Goal: Task Accomplishment & Management: Use online tool/utility

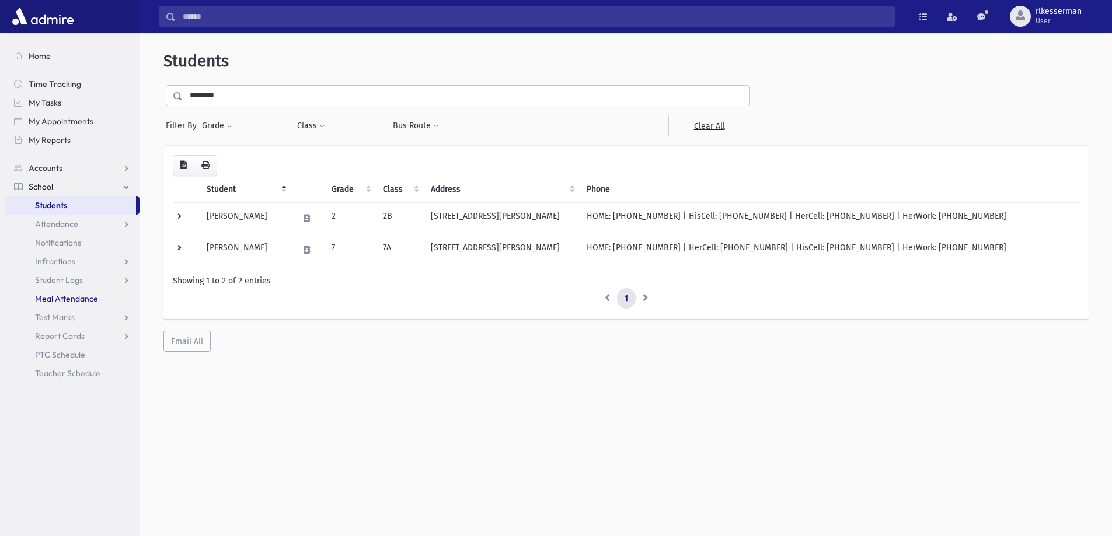
click at [58, 301] on span "Meal Attendance" at bounding box center [66, 299] width 63 height 11
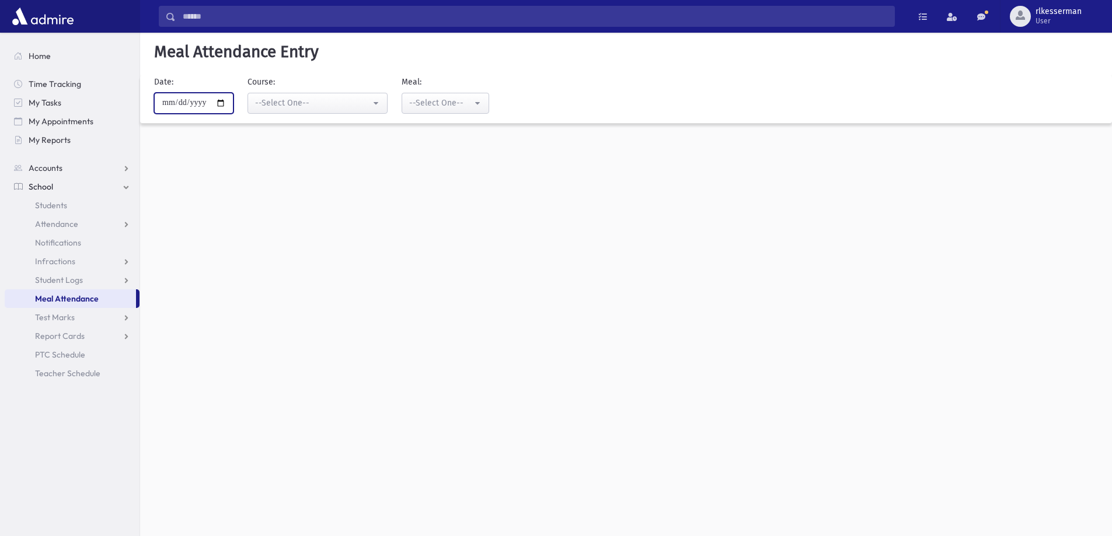
click at [227, 102] on input "**********" at bounding box center [193, 103] width 79 height 21
type input "**********"
click at [269, 107] on div "--Select One--" at bounding box center [313, 103] width 116 height 12
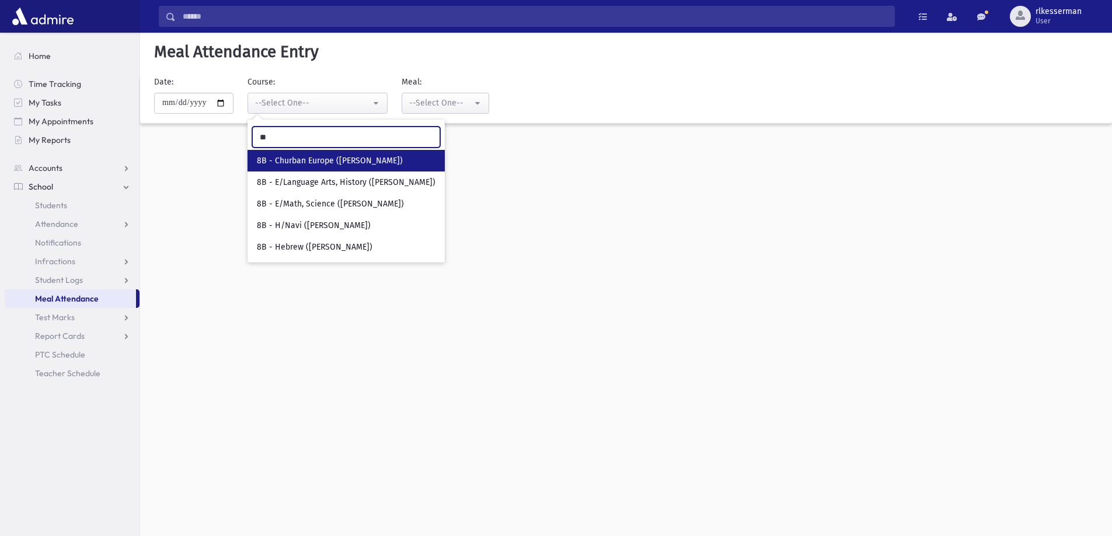
type input "**"
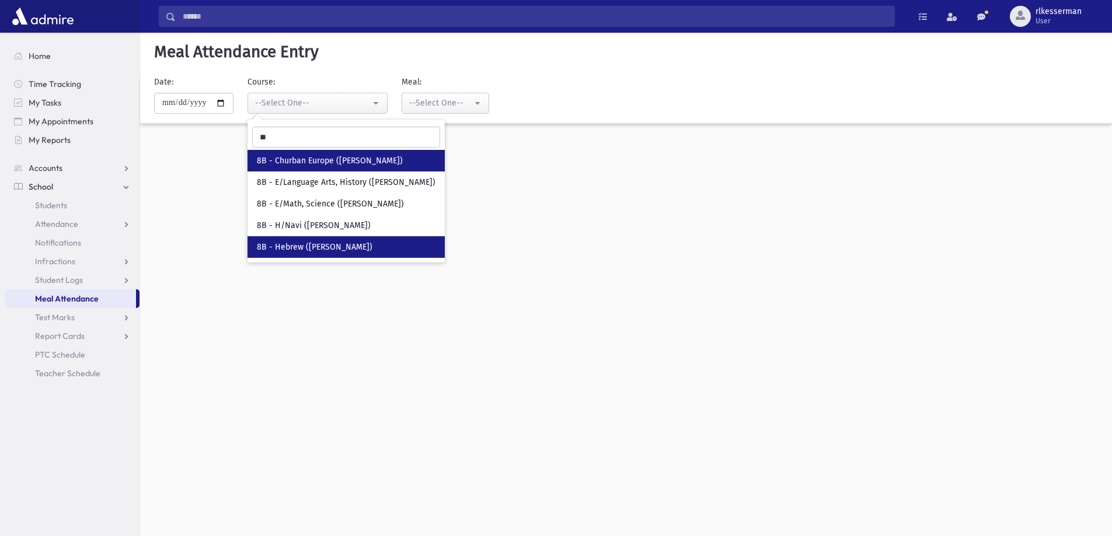
click at [323, 245] on span "8B - Hebrew (Mrs. Kaminsky)" at bounding box center [315, 248] width 116 height 12
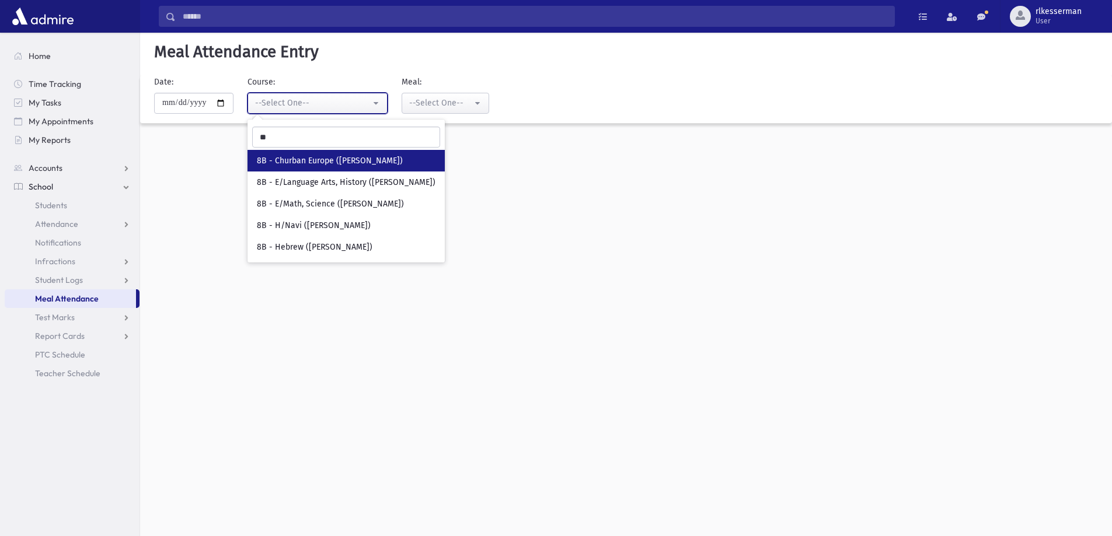
select select "****"
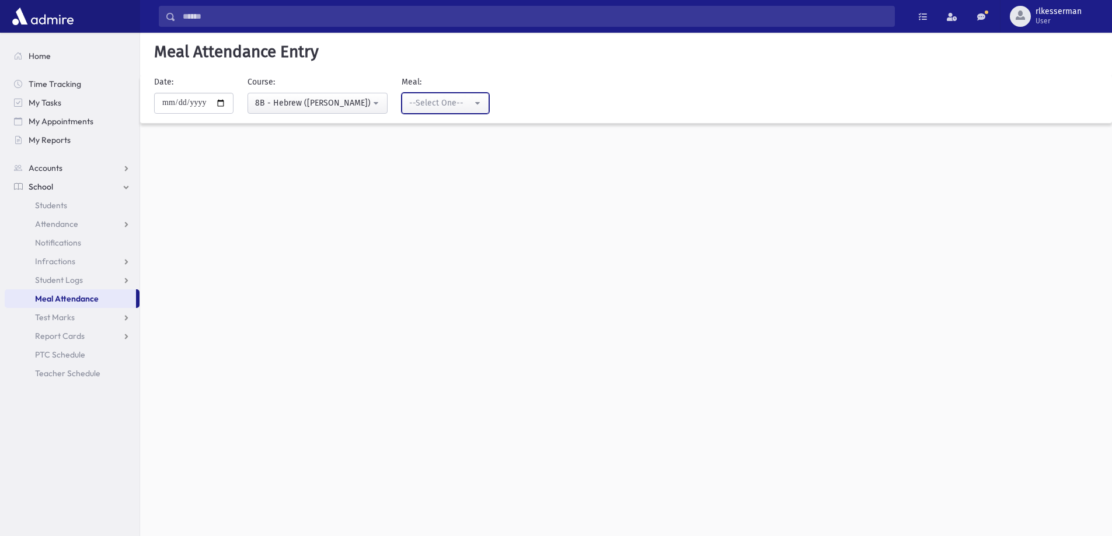
click at [468, 99] on div "--Select One--" at bounding box center [440, 103] width 63 height 12
drag, startPoint x: 454, startPoint y: 176, endPoint x: 423, endPoint y: 177, distance: 30.4
click at [453, 176] on link "Lunch" at bounding box center [446, 183] width 88 height 22
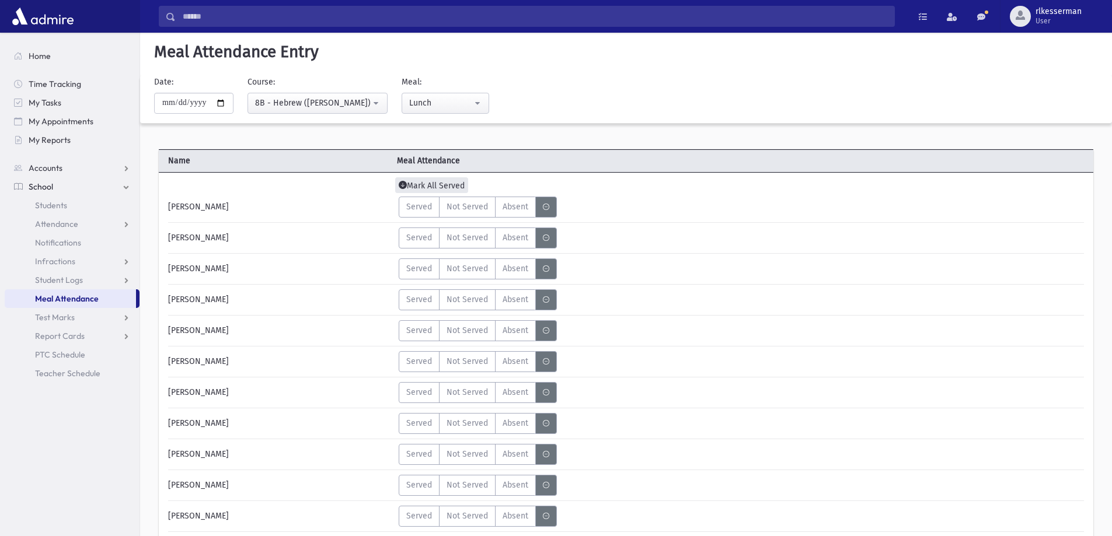
click at [405, 184] on icon at bounding box center [403, 186] width 8 height 10
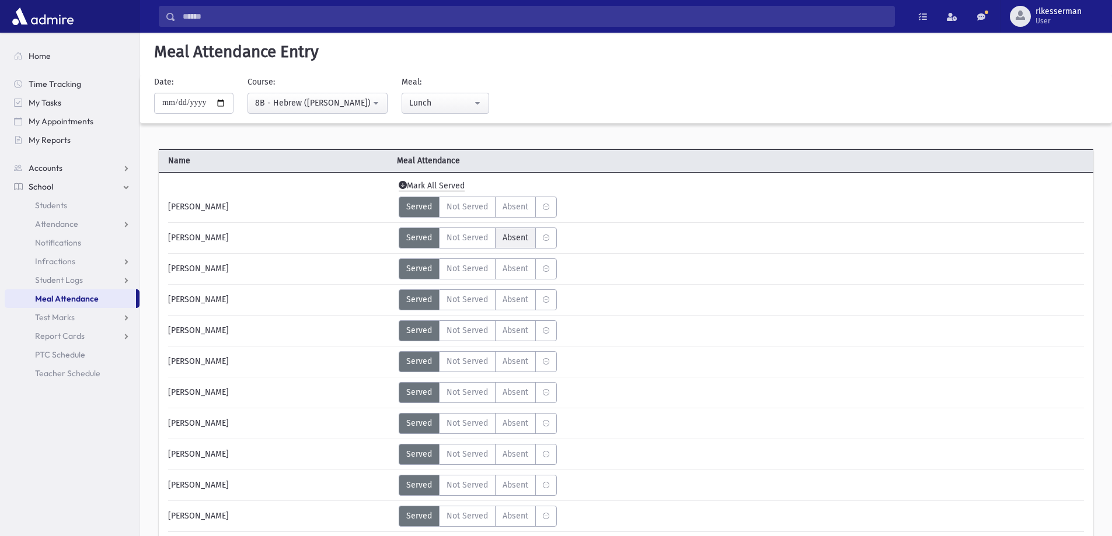
click at [520, 237] on span "Absent" at bounding box center [516, 238] width 26 height 12
click at [521, 354] on label "Absent A" at bounding box center [515, 361] width 41 height 21
click at [509, 514] on span "Absent" at bounding box center [516, 516] width 26 height 12
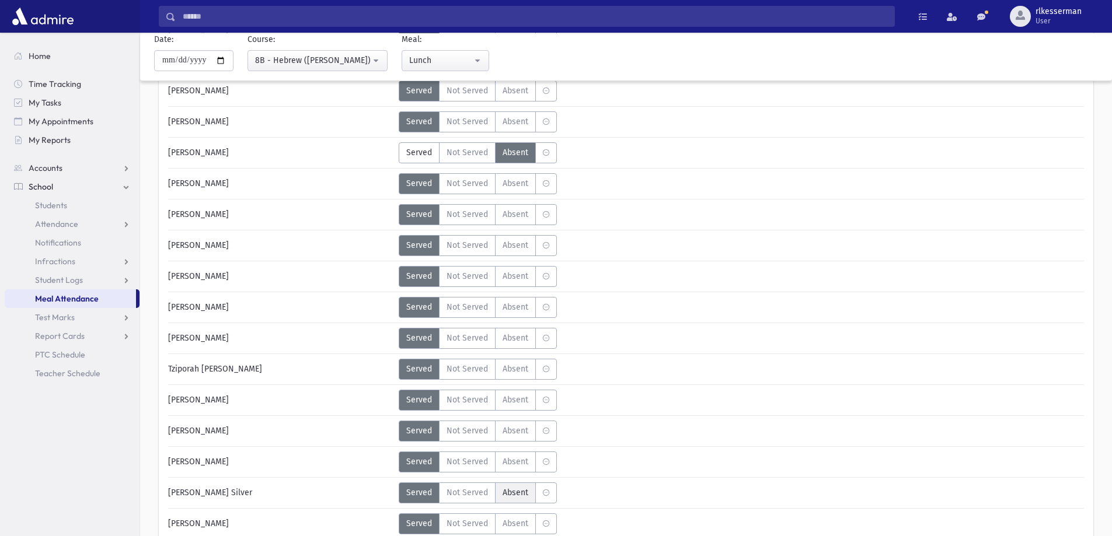
scroll to position [409, 0]
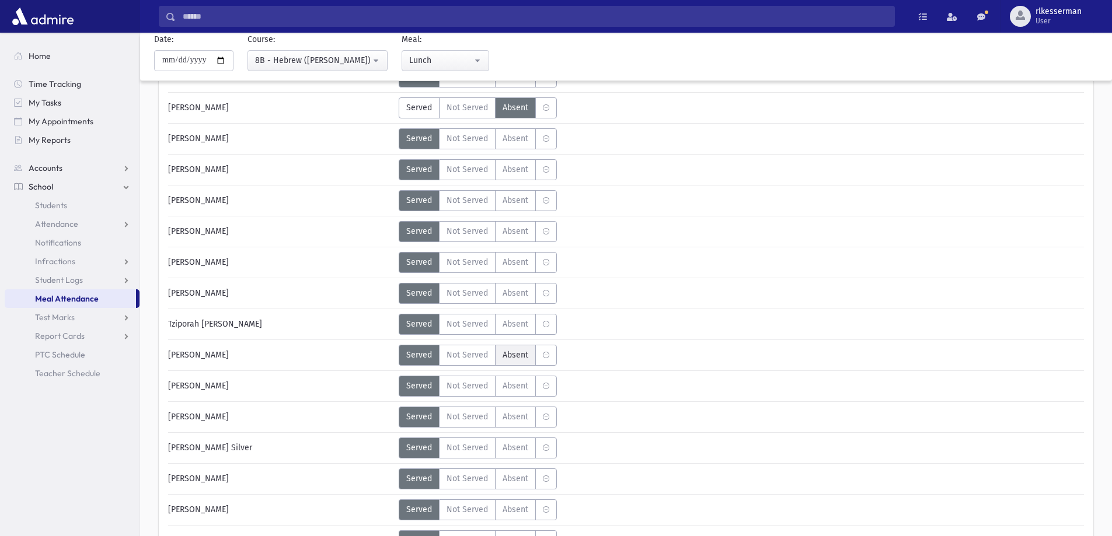
click at [508, 352] on span "Absent" at bounding box center [516, 355] width 26 height 12
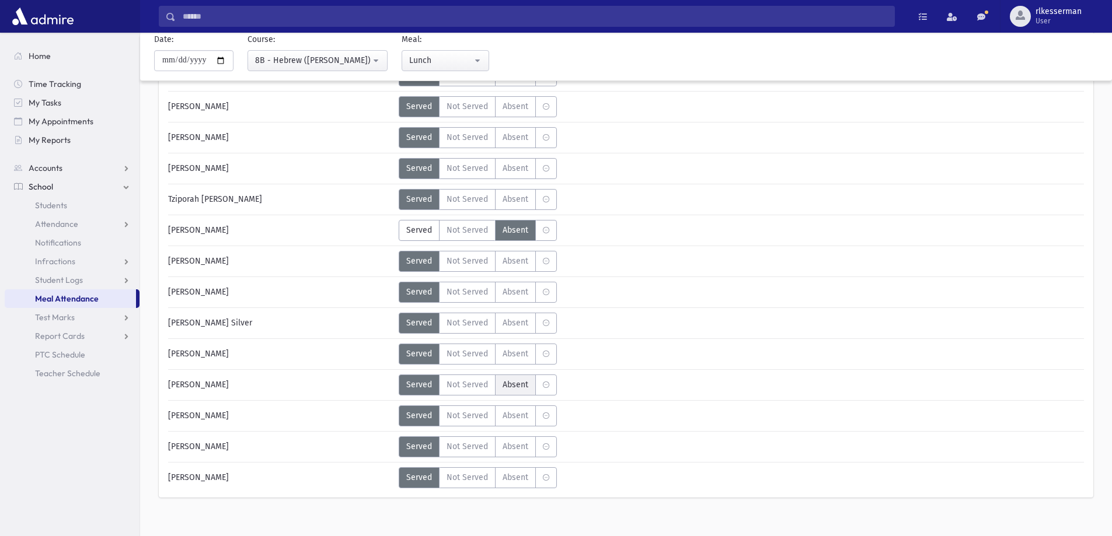
scroll to position [547, 0]
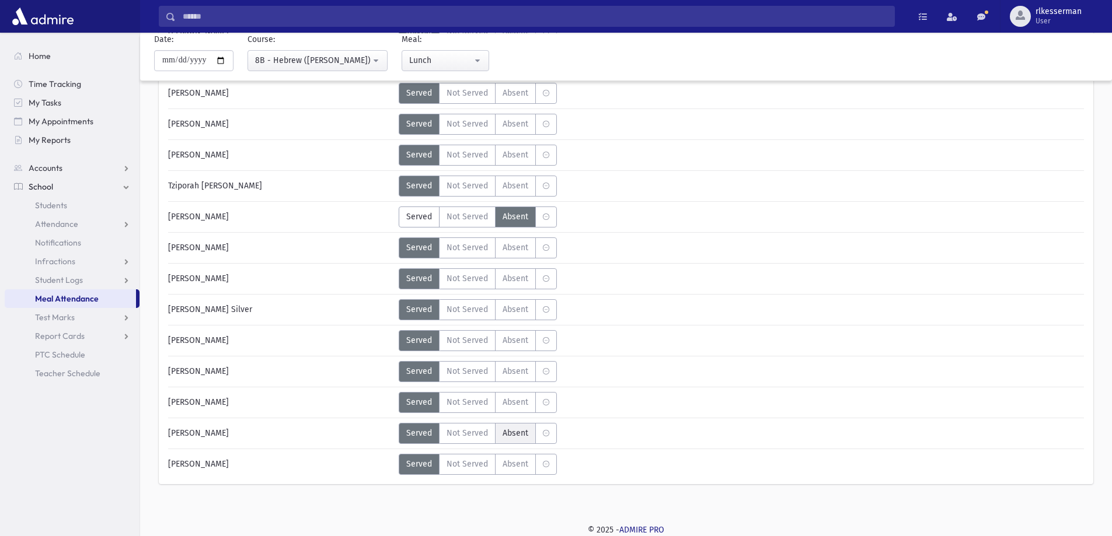
click at [520, 440] on label "Absent A" at bounding box center [515, 433] width 41 height 21
click at [521, 274] on span "Absent" at bounding box center [516, 279] width 26 height 12
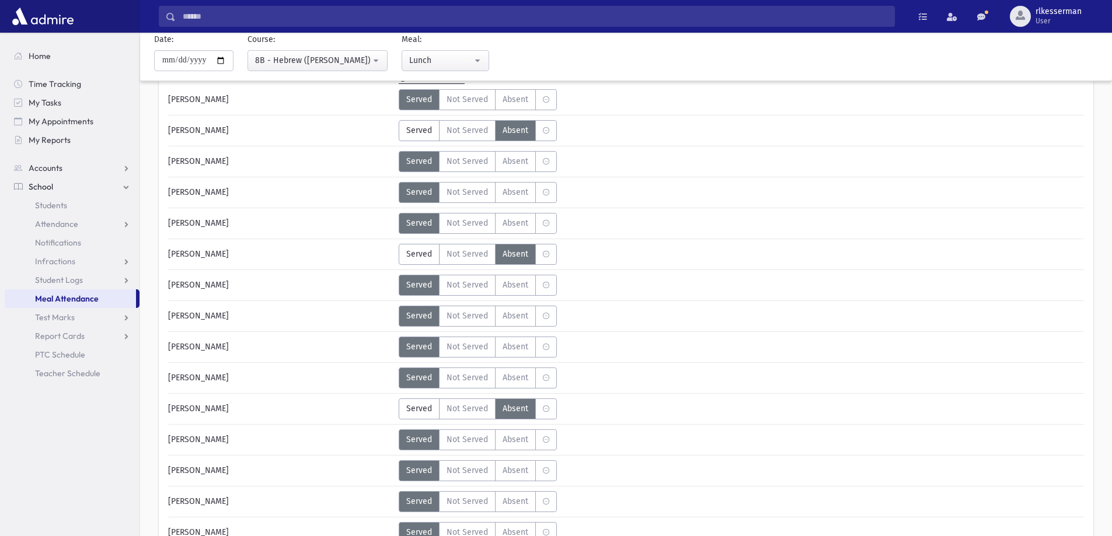
scroll to position [0, 0]
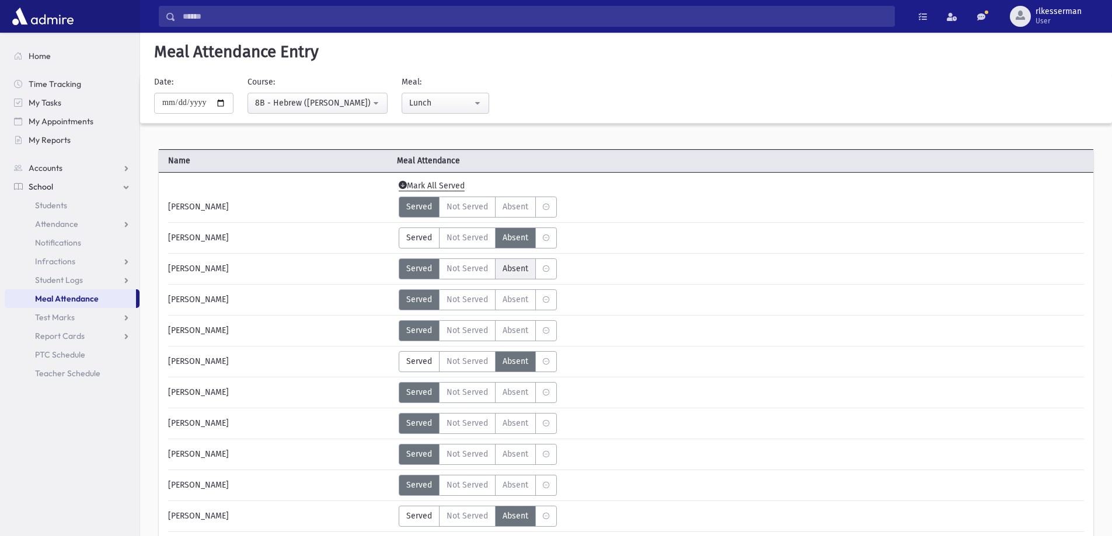
drag, startPoint x: 513, startPoint y: 270, endPoint x: 472, endPoint y: 196, distance: 84.9
click at [513, 269] on span "Absent" at bounding box center [516, 269] width 26 height 12
click at [441, 103] on div "Lunch" at bounding box center [440, 103] width 63 height 12
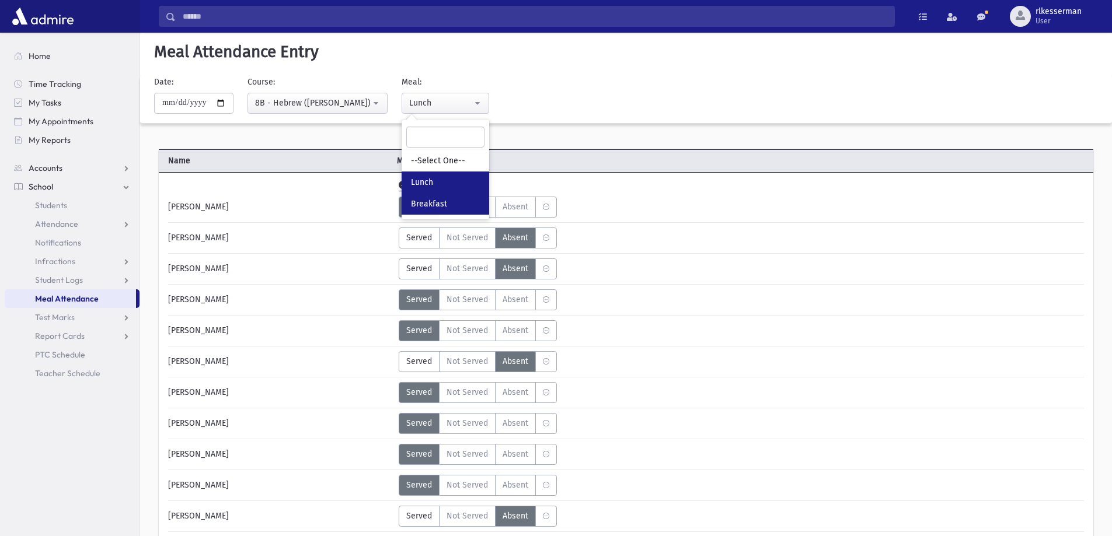
click at [435, 198] on span "Breakfast" at bounding box center [429, 204] width 36 height 12
select select "*"
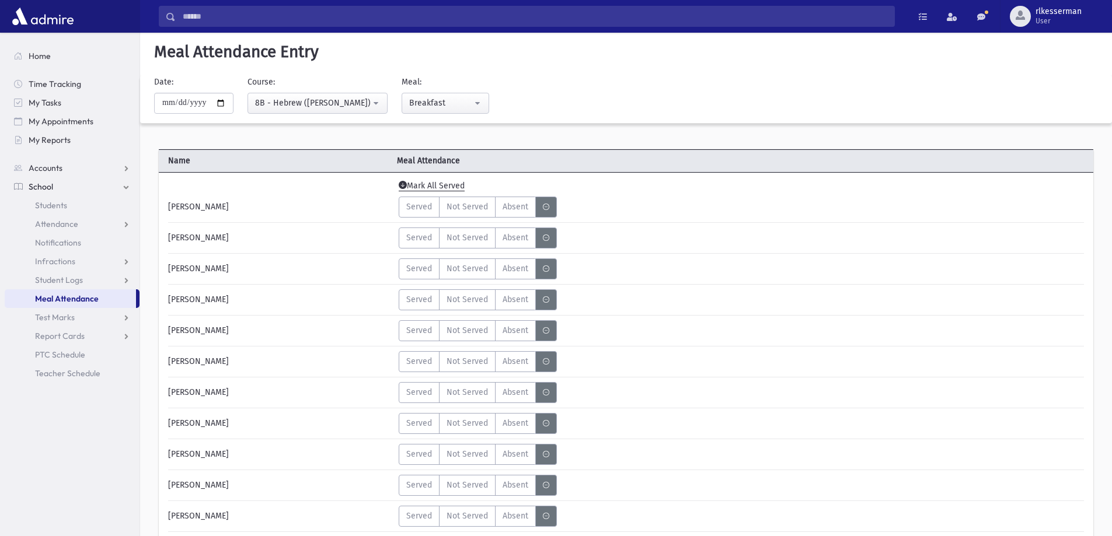
click at [426, 181] on span "Mark All Served" at bounding box center [432, 186] width 66 height 11
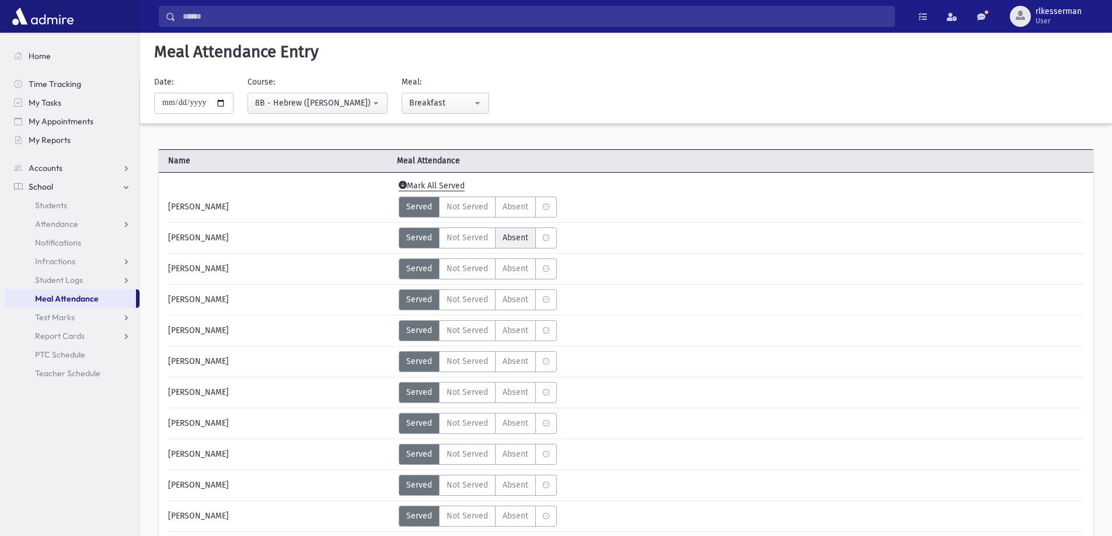
drag, startPoint x: 516, startPoint y: 236, endPoint x: 517, endPoint y: 246, distance: 10.0
click at [516, 237] on span "Absent" at bounding box center [516, 238] width 26 height 12
click at [522, 265] on span "Absent" at bounding box center [516, 269] width 26 height 12
drag, startPoint x: 512, startPoint y: 362, endPoint x: 513, endPoint y: 369, distance: 7.1
click at [513, 362] on span "Absent" at bounding box center [516, 362] width 26 height 12
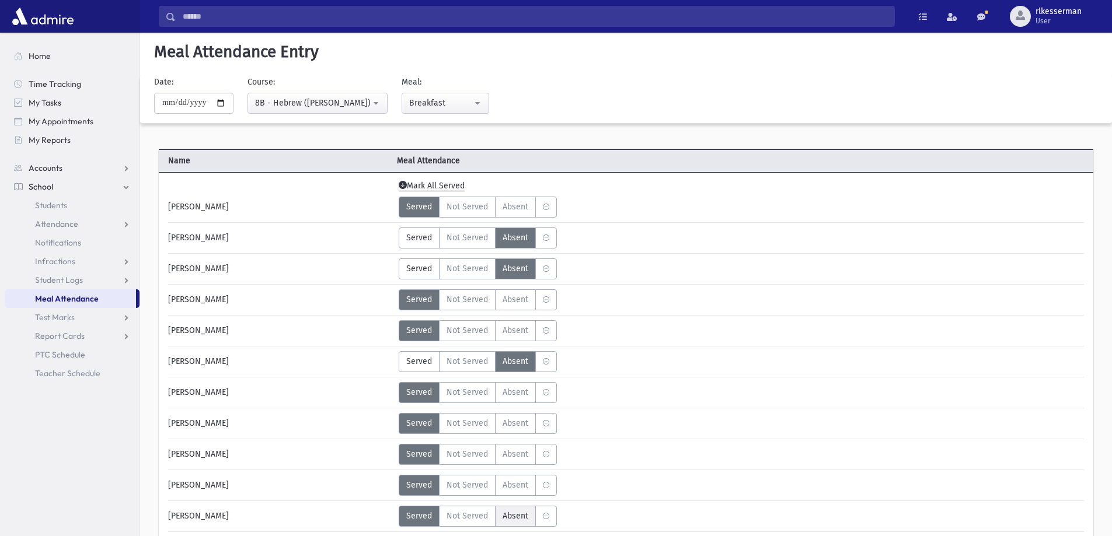
click at [517, 514] on span "Absent" at bounding box center [516, 516] width 26 height 12
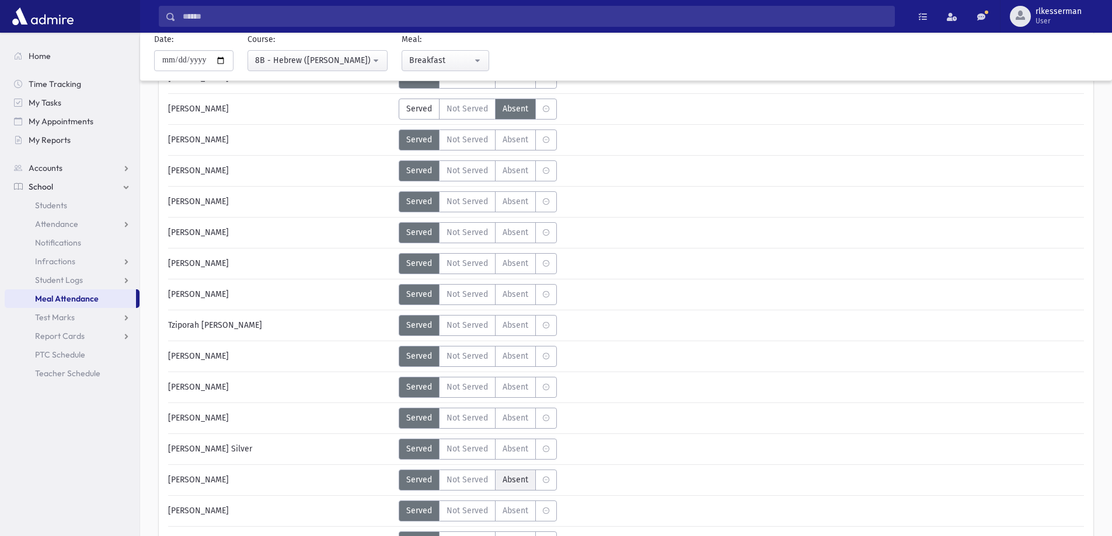
scroll to position [409, 0]
click at [506, 360] on span "Absent" at bounding box center [516, 355] width 26 height 12
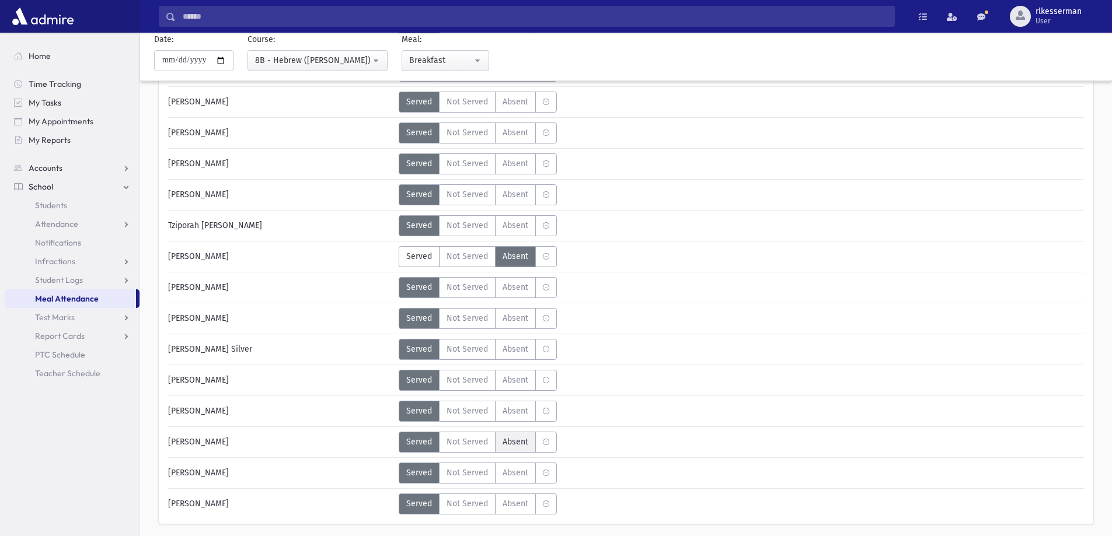
scroll to position [525, 0]
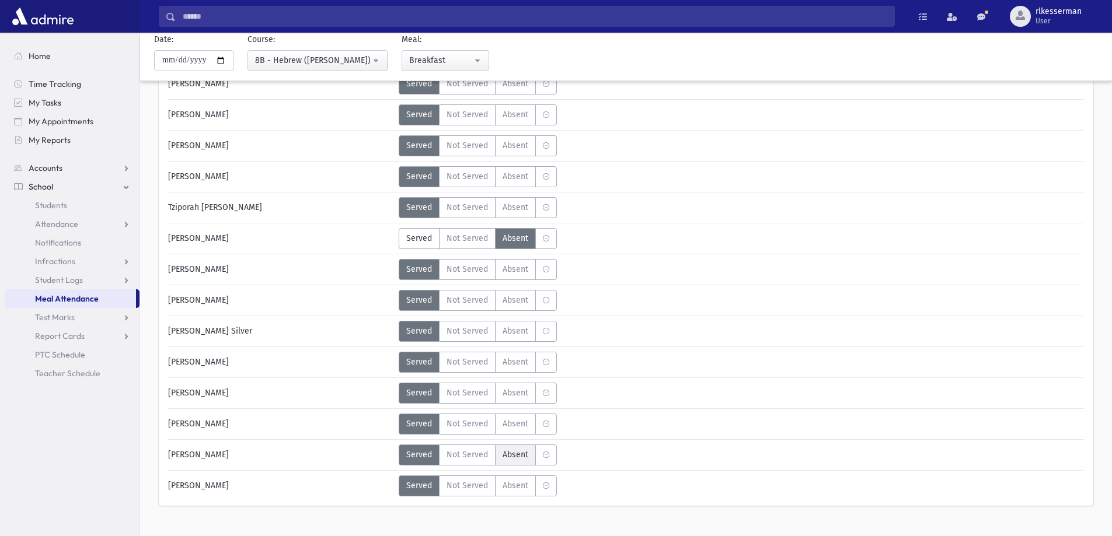
click at [506, 457] on span "Absent" at bounding box center [516, 455] width 26 height 12
click at [521, 305] on span "Absent" at bounding box center [516, 300] width 26 height 12
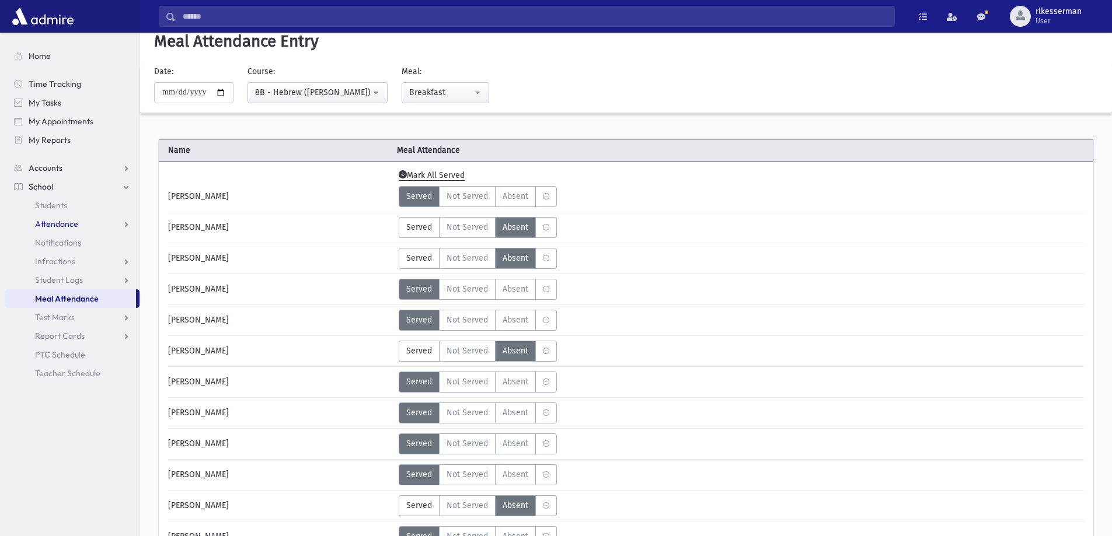
scroll to position [0, 0]
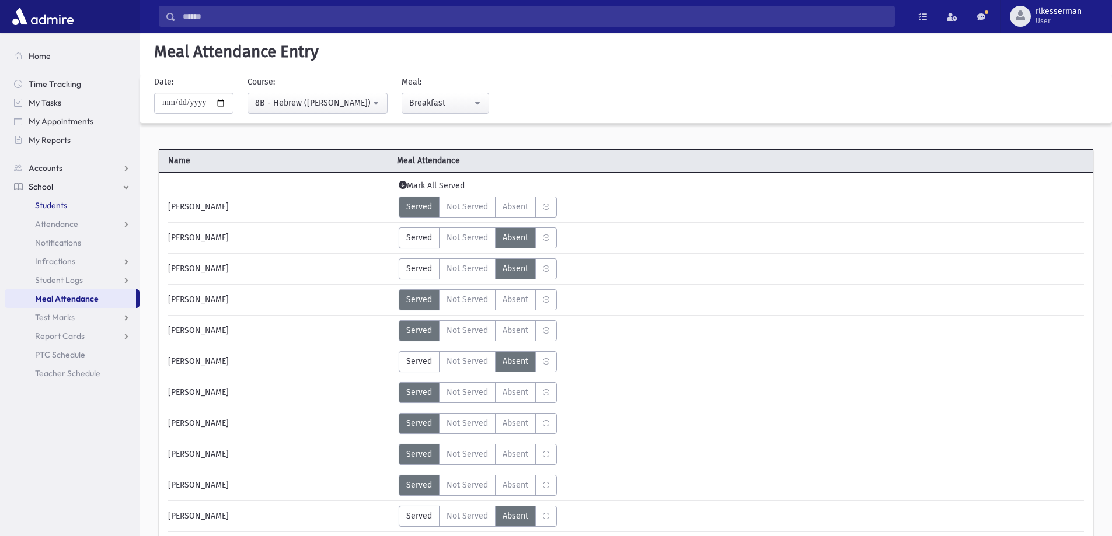
click at [50, 211] on link "Students" at bounding box center [72, 205] width 135 height 19
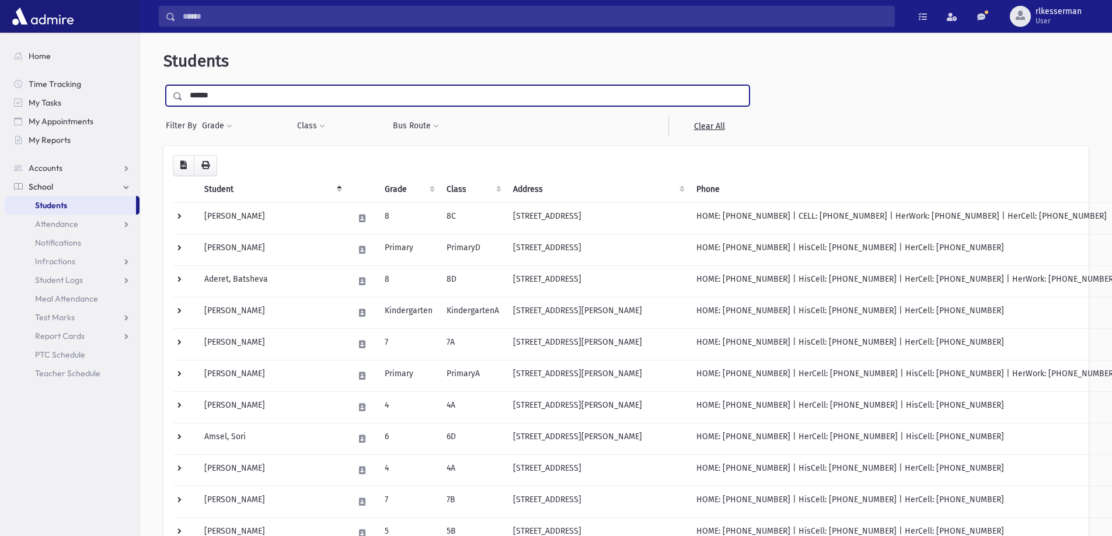
type input "******"
click at [163, 85] on input "submit" at bounding box center [179, 93] width 33 height 16
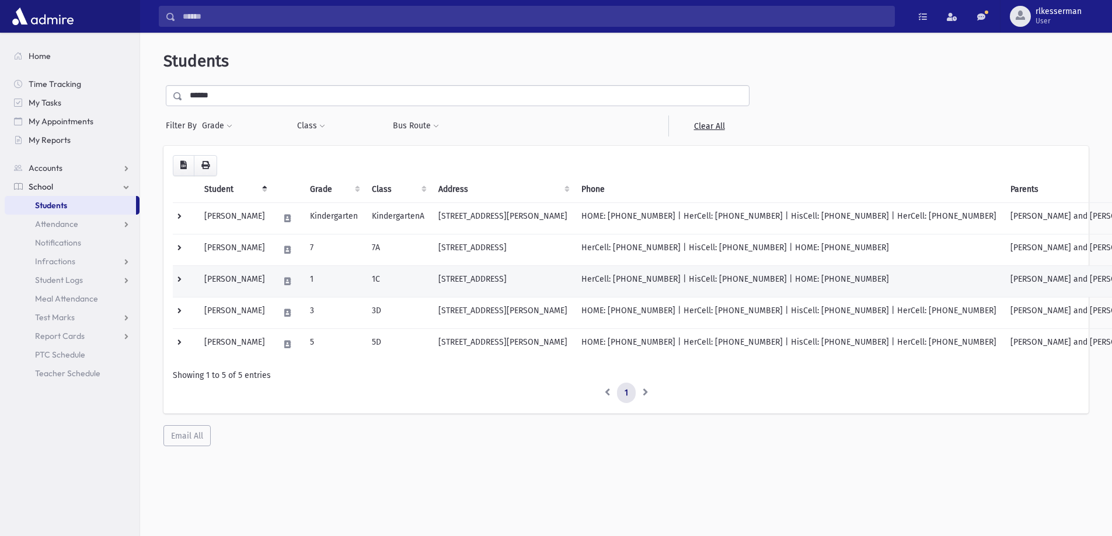
click at [496, 293] on td "1 Olympic Circle Lakewood, NJ 08701" at bounding box center [502, 282] width 143 height 32
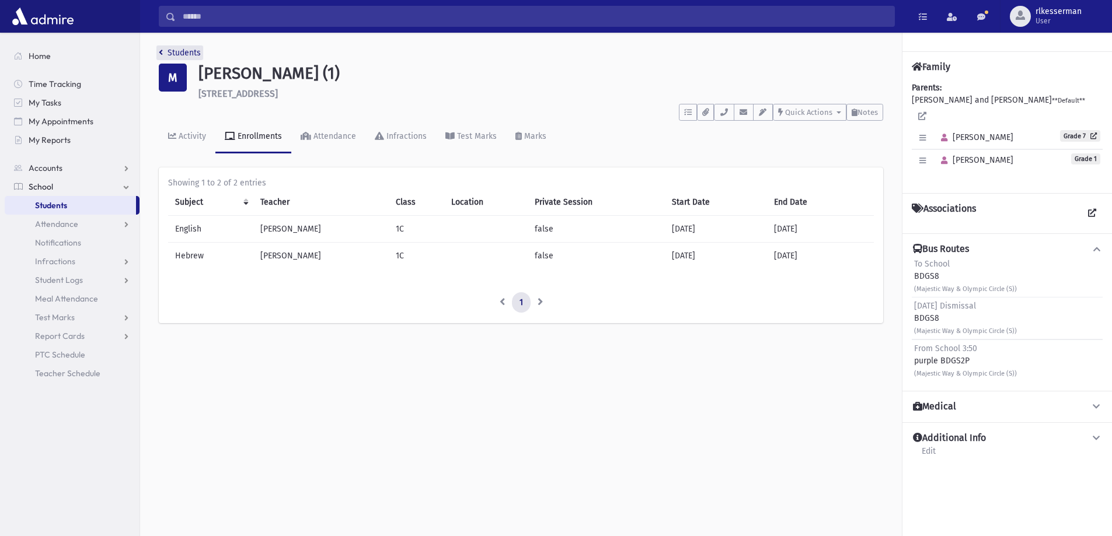
click at [161, 55] on icon "breadcrumb" at bounding box center [161, 52] width 4 height 8
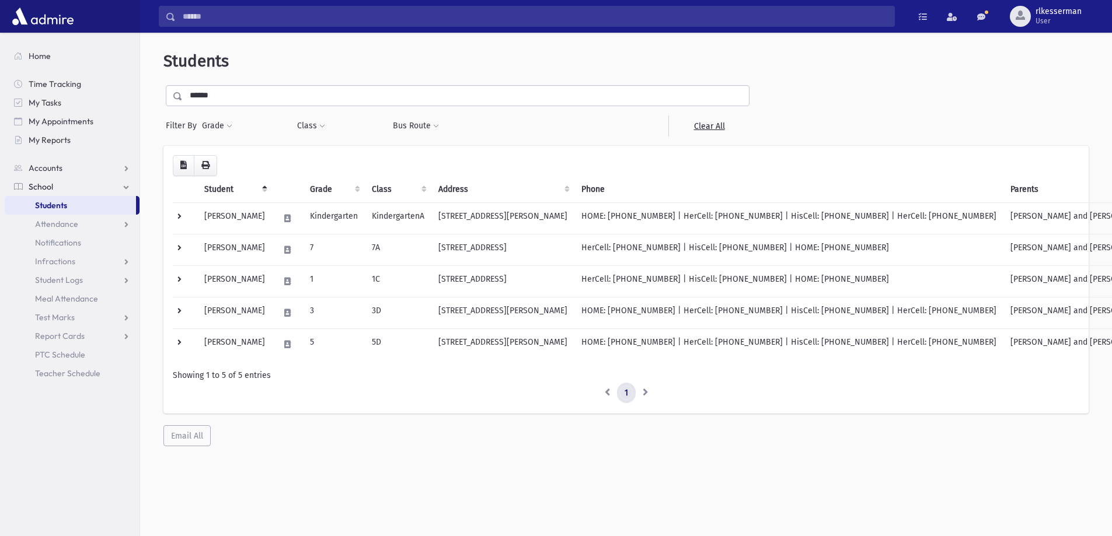
click at [625, 394] on link "1" at bounding box center [626, 393] width 19 height 21
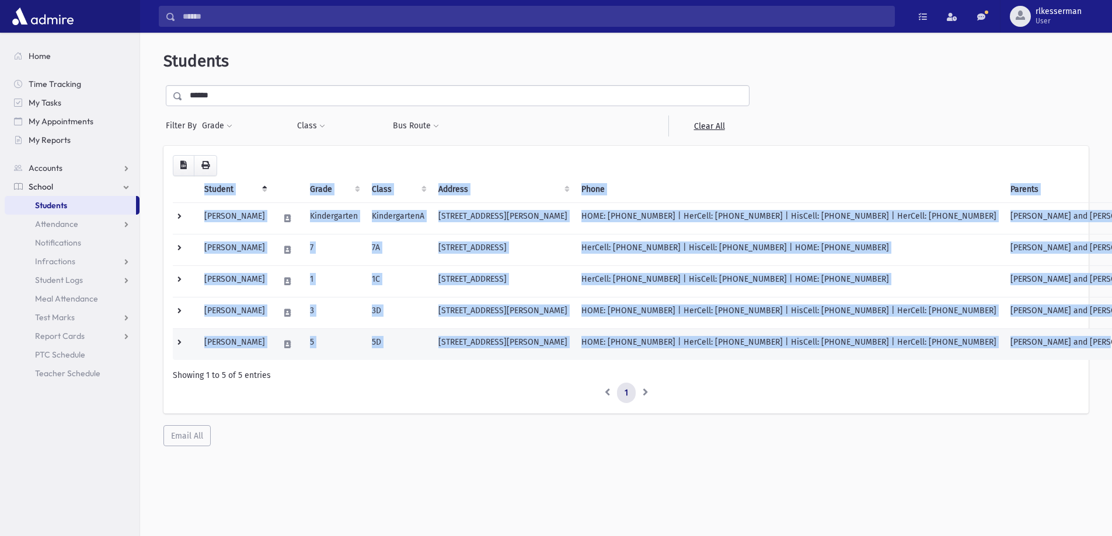
drag, startPoint x: 161, startPoint y: 214, endPoint x: 1050, endPoint y: 347, distance: 899.0
click at [1050, 347] on div "**********" at bounding box center [626, 248] width 963 height 423
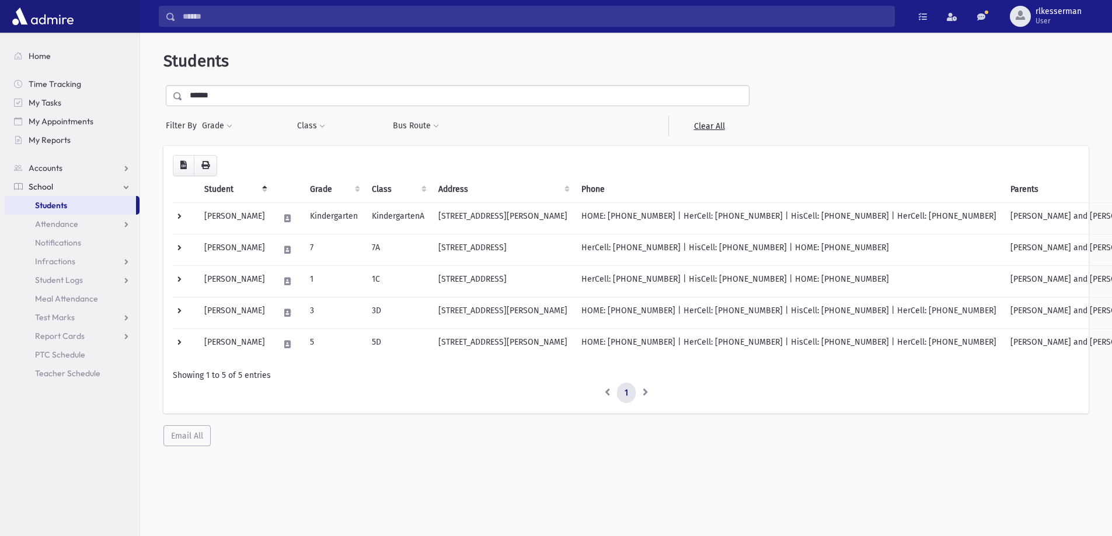
click at [1043, 417] on div "Loading... Student Grade Class Address Phone Parents Email Hebrew First Hebrew …" at bounding box center [625, 296] width 925 height 301
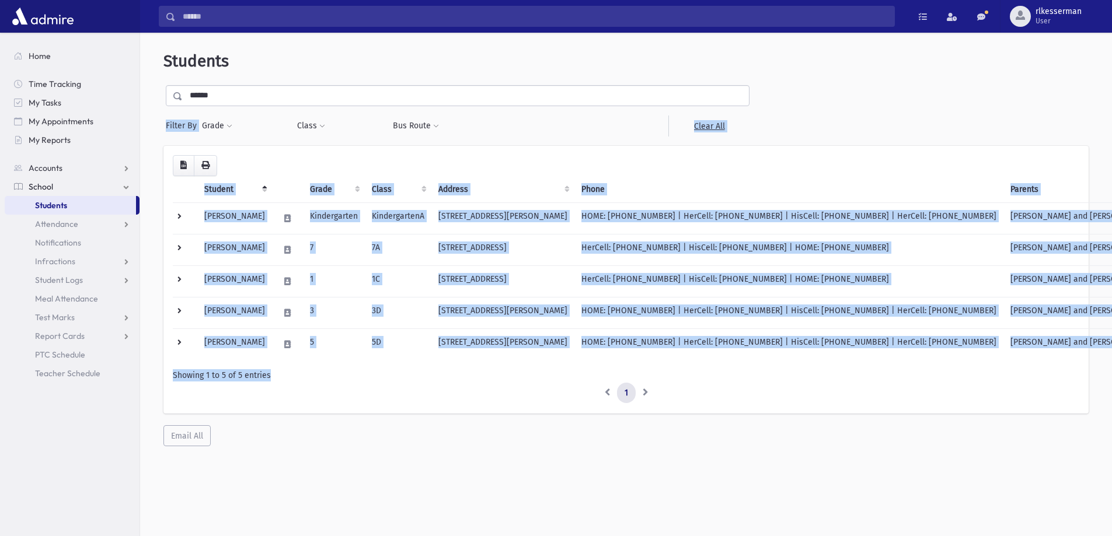
drag, startPoint x: 1053, startPoint y: 363, endPoint x: 156, endPoint y: 110, distance: 931.8
click at [156, 110] on div "**********" at bounding box center [626, 248] width 963 height 423
click at [165, 119] on div "**********" at bounding box center [457, 110] width 588 height 51
drag, startPoint x: 165, startPoint y: 119, endPoint x: 1043, endPoint y: 374, distance: 914.3
click at [1043, 374] on div "**********" at bounding box center [626, 248] width 963 height 423
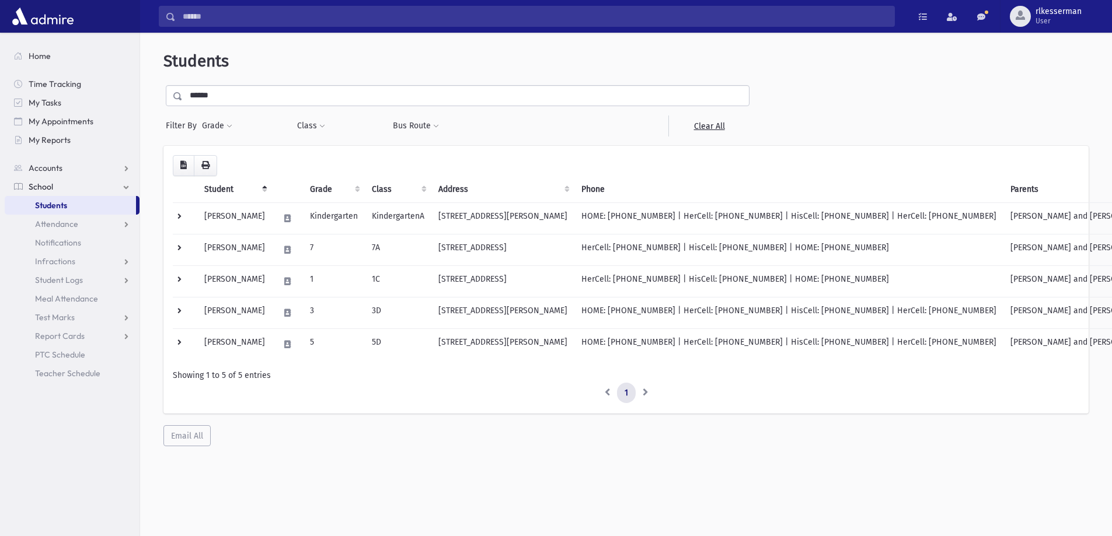
drag, startPoint x: 1021, startPoint y: 443, endPoint x: 1022, endPoint y: 426, distance: 17.0
click at [1020, 444] on div "Loading... Student Grade Class Address Phone Parents Email Hebrew First Hebrew …" at bounding box center [625, 296] width 925 height 301
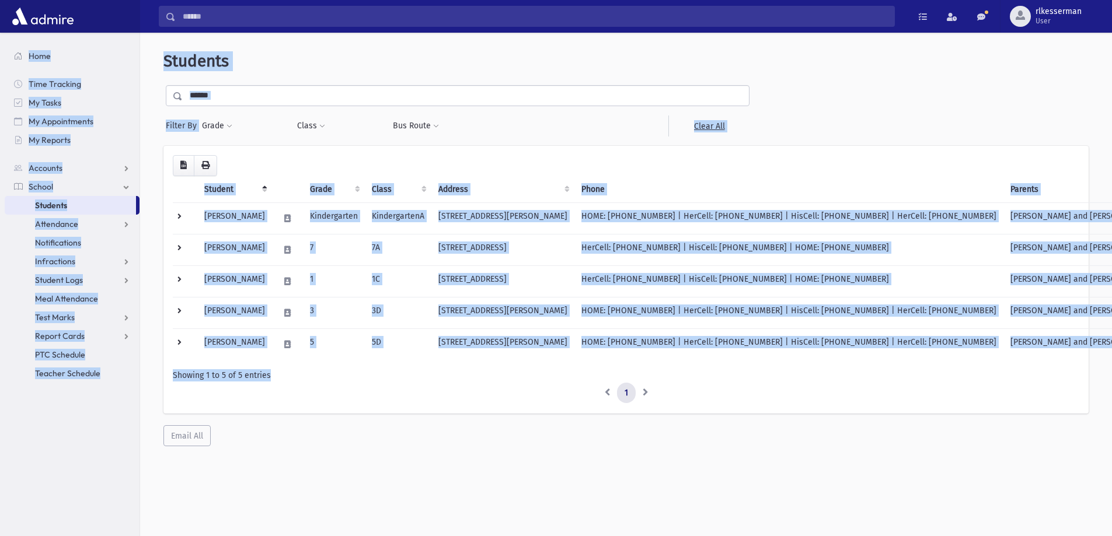
drag, startPoint x: 1058, startPoint y: 368, endPoint x: 30, endPoint y: 58, distance: 1074.3
click at [30, 58] on div "Search Results All Accounts" at bounding box center [556, 283] width 1112 height 567
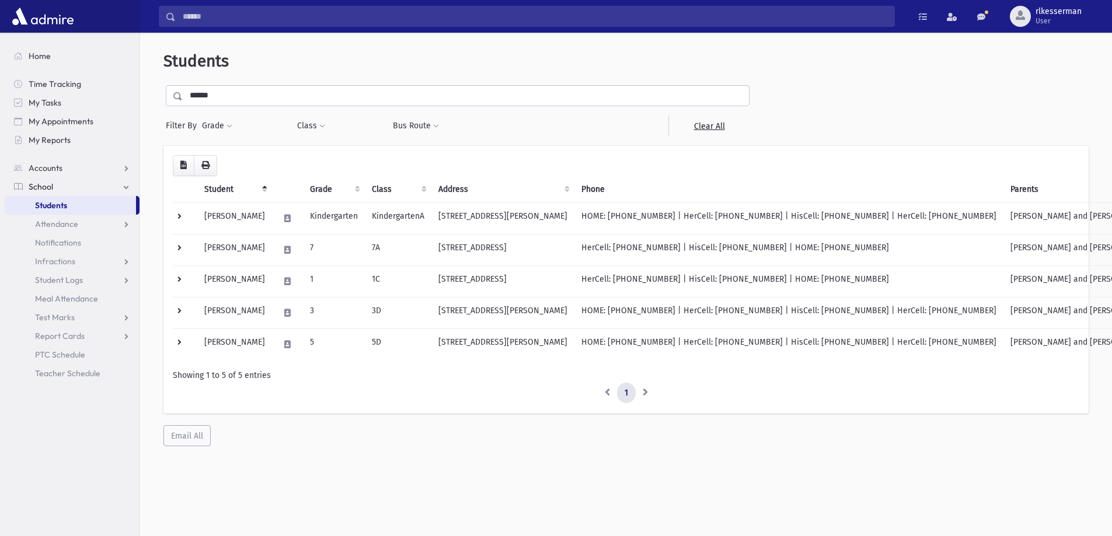
click at [403, 457] on div "**********" at bounding box center [626, 248] width 963 height 423
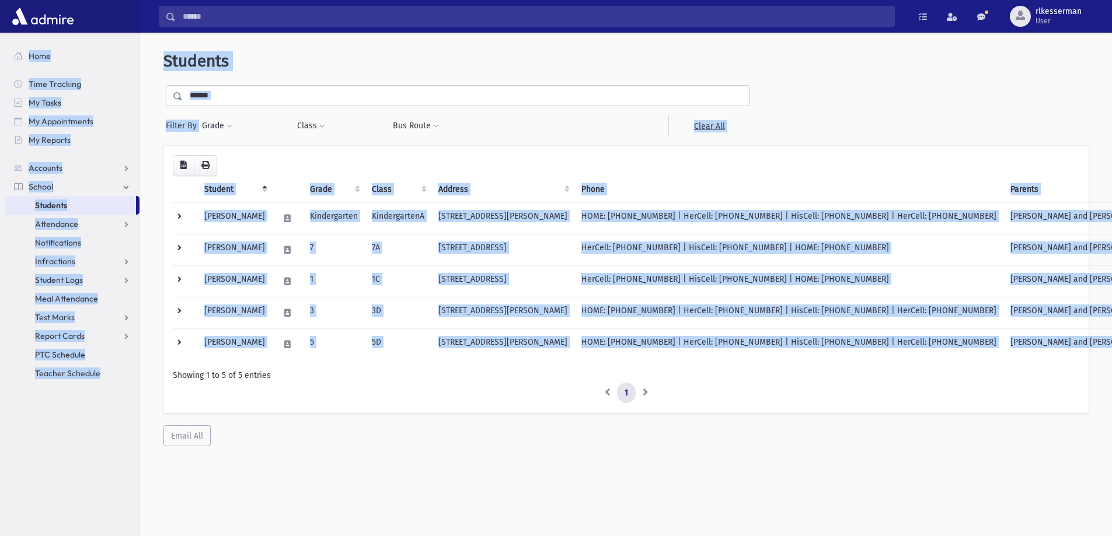
drag, startPoint x: 169, startPoint y: 374, endPoint x: 21, endPoint y: 47, distance: 358.4
click at [21, 47] on div "Search Results All Accounts" at bounding box center [556, 283] width 1112 height 567
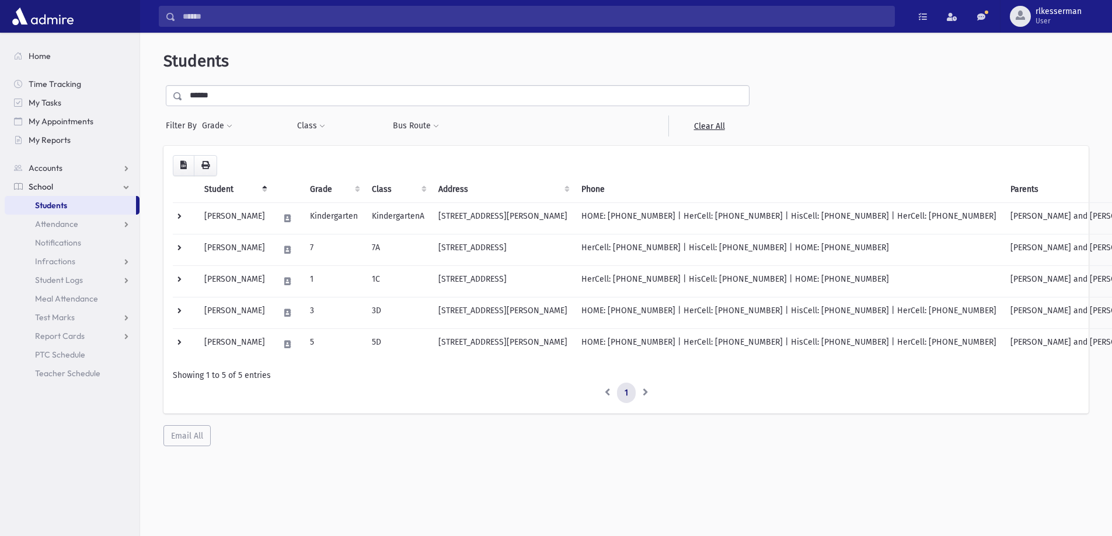
click at [1047, 381] on div "Showing 1 to 5 of 5 entries" at bounding box center [626, 376] width 907 height 12
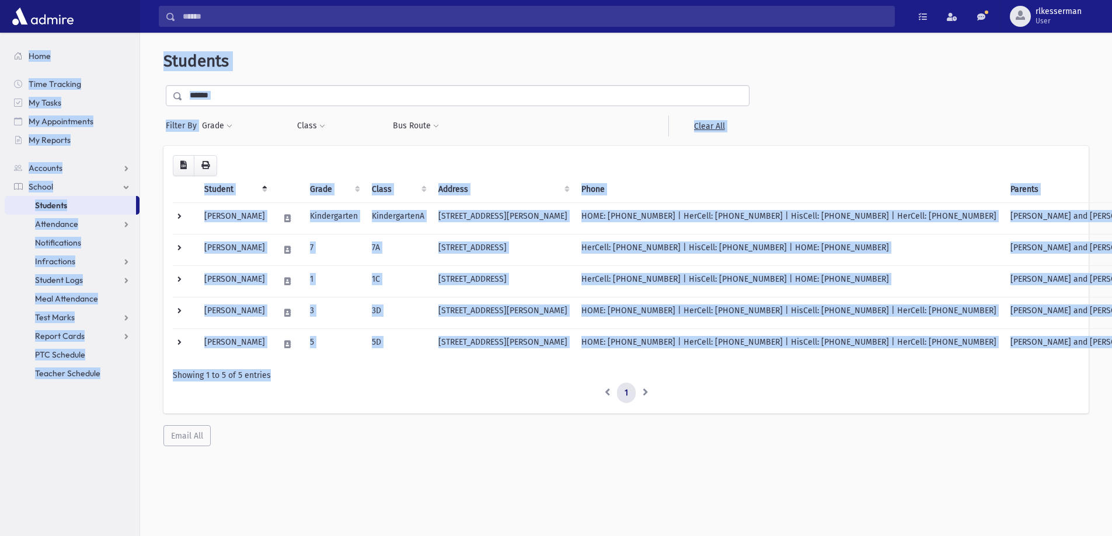
drag, startPoint x: 875, startPoint y: 316, endPoint x: 5, endPoint y: 58, distance: 907.9
click at [5, 58] on div "Search Results All Accounts" at bounding box center [556, 283] width 1112 height 567
click at [173, 62] on span "Students" at bounding box center [195, 60] width 65 height 19
click at [194, 214] on td at bounding box center [185, 219] width 25 height 32
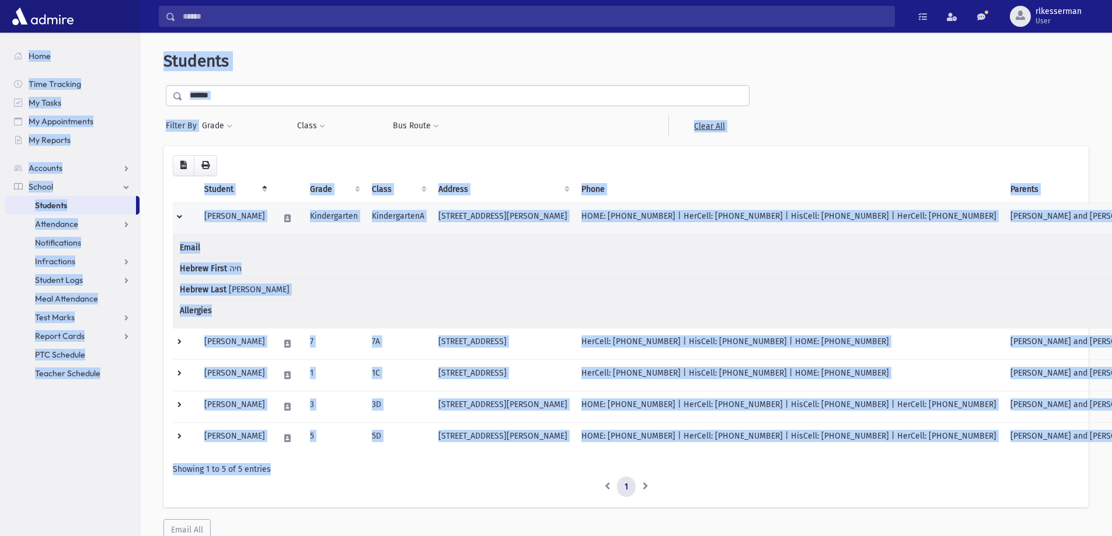
click at [182, 220] on td at bounding box center [185, 219] width 25 height 32
